Goal: Manage account settings

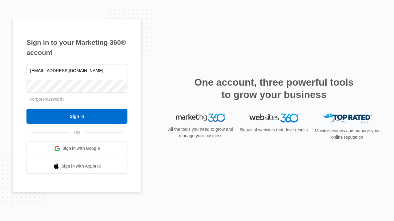
type input "[EMAIL_ADDRESS][DOMAIN_NAME]"
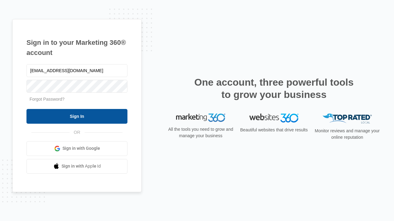
click at [77, 116] on input "Sign In" at bounding box center [76, 116] width 101 height 15
